Goal: Task Accomplishment & Management: Manage account settings

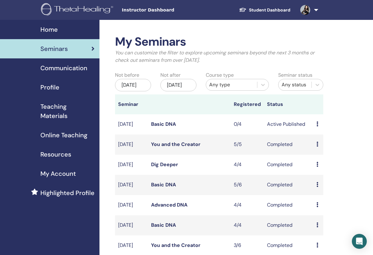
click at [265, 9] on link "Student Dashboard" at bounding box center [264, 9] width 61 height 11
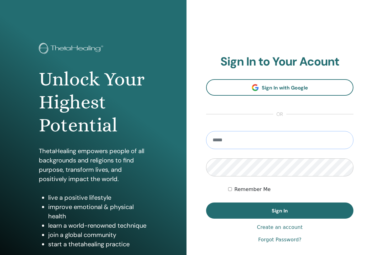
type input "**********"
click at [279, 211] on button "Sign In" at bounding box center [279, 210] width 147 height 16
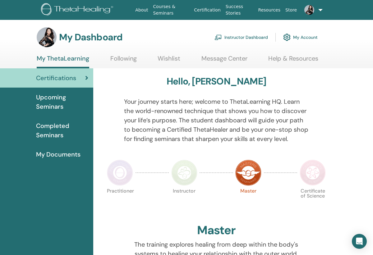
click at [240, 35] on link "Instructor Dashboard" at bounding box center [240, 37] width 53 height 14
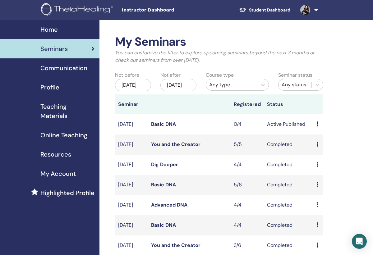
click at [156, 127] on link "Basic DNA" at bounding box center [163, 124] width 25 height 7
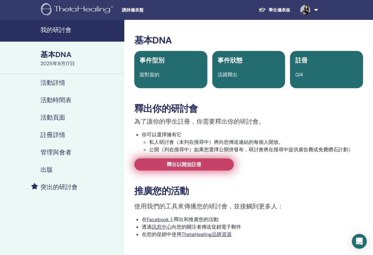
click at [177, 163] on span "釋出以開放註冊" at bounding box center [183, 164] width 35 height 7
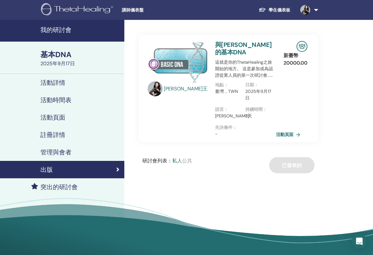
click at [291, 130] on link "活動頁面" at bounding box center [289, 134] width 27 height 9
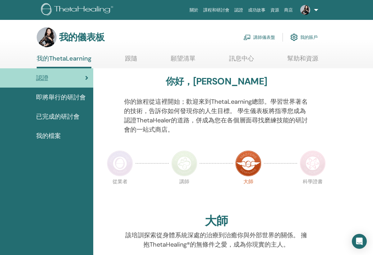
click at [265, 37] on link "講師儀表盤" at bounding box center [259, 37] width 32 height 14
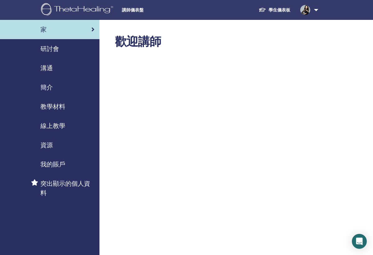
click at [58, 48] on span "研討會" at bounding box center [49, 48] width 19 height 9
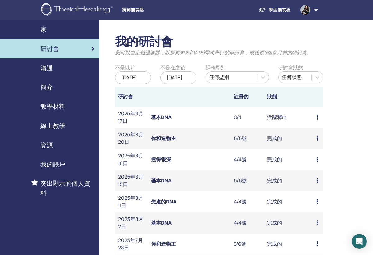
click at [160, 120] on link "基本DNA" at bounding box center [161, 117] width 20 height 7
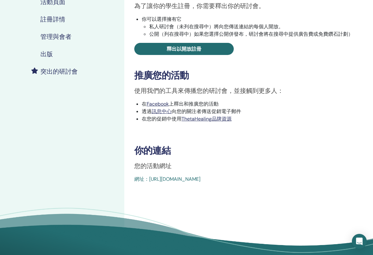
scroll to position [115, 0]
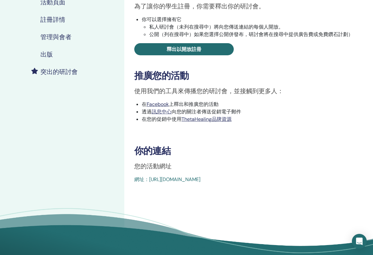
click at [181, 181] on link "網址：[URL][DOMAIN_NAME]" at bounding box center [167, 179] width 66 height 7
